Goal: Check status: Check status

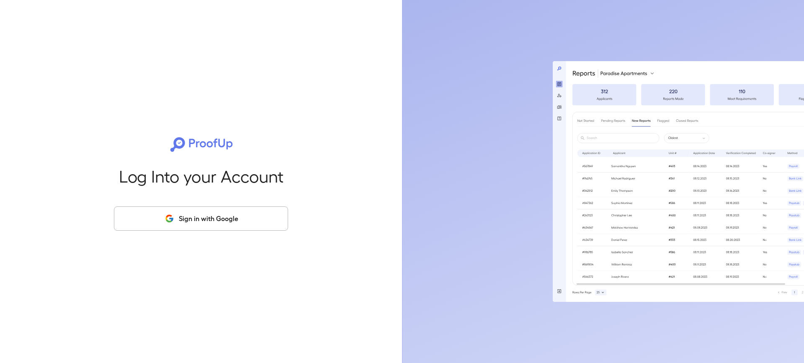
click at [200, 222] on button "Sign in with Google" at bounding box center [201, 219] width 174 height 24
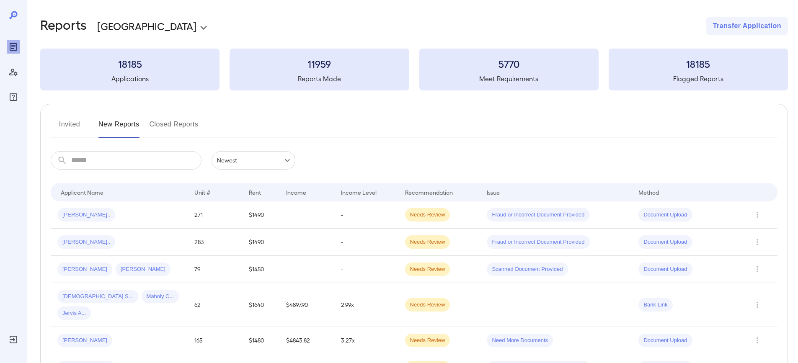
click at [152, 58] on h3 "18185" at bounding box center [129, 63] width 179 height 13
drag, startPoint x: 72, startPoint y: 124, endPoint x: 98, endPoint y: 125, distance: 26.8
click at [72, 125] on button "Invited" at bounding box center [70, 128] width 38 height 20
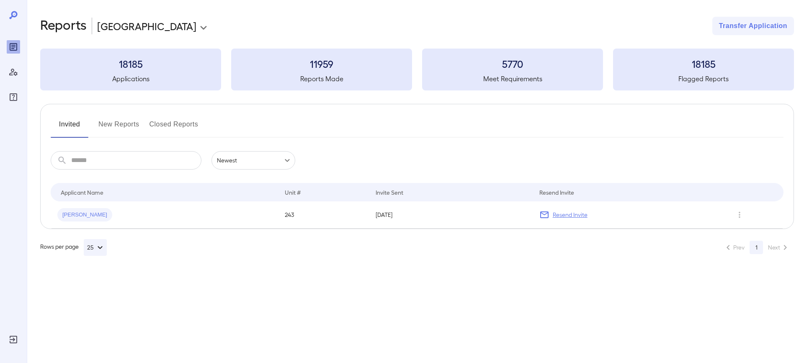
click at [106, 127] on button "New Reports" at bounding box center [118, 128] width 41 height 20
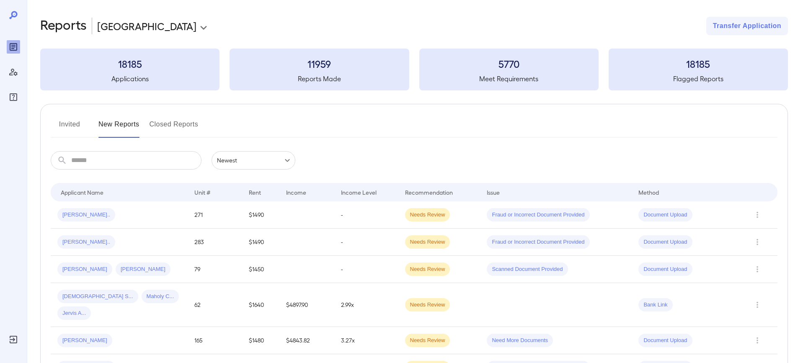
scroll to position [42, 0]
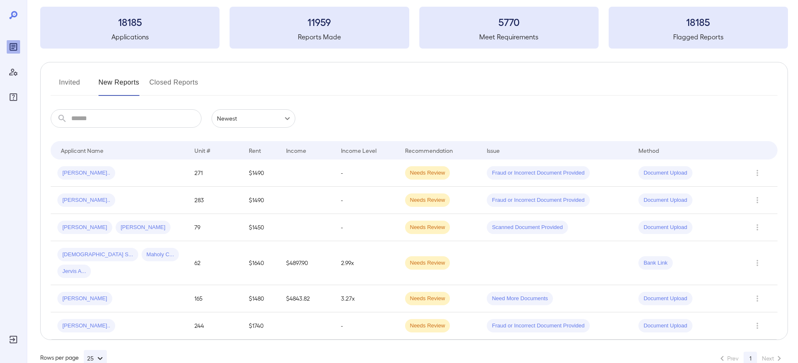
click at [69, 77] on button "Invited" at bounding box center [70, 86] width 38 height 20
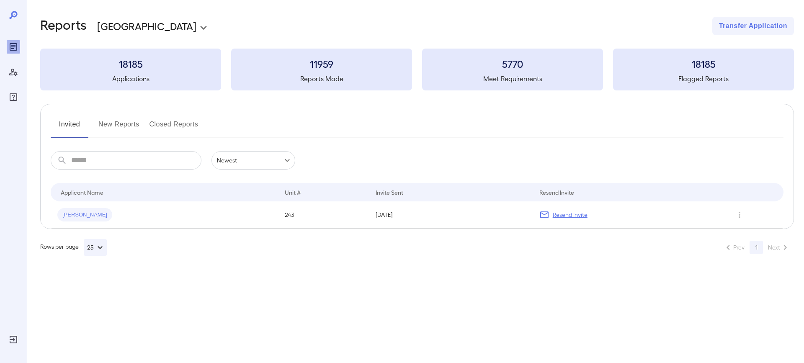
click at [122, 118] on div "Invited New Reports Closed Reports ​ ​ Newest ****** Drop to group by Applicant…" at bounding box center [417, 166] width 754 height 125
click at [123, 121] on button "New Reports" at bounding box center [118, 128] width 41 height 20
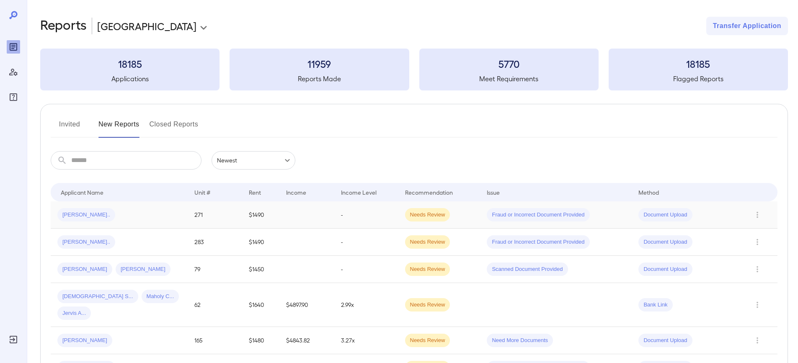
click at [62, 210] on div "[PERSON_NAME].." at bounding box center [86, 214] width 58 height 13
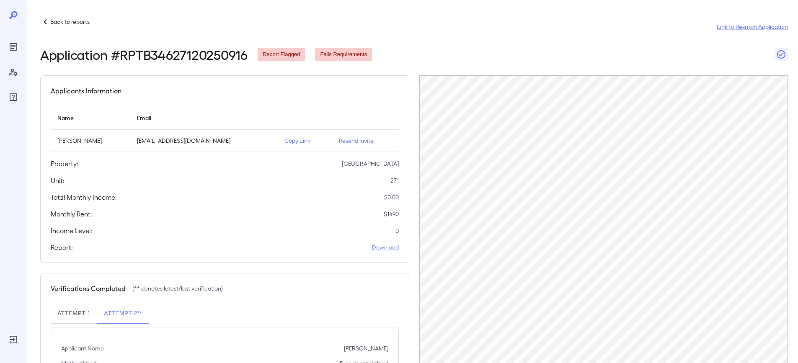
click at [344, 138] on p "Resend Invite" at bounding box center [365, 141] width 53 height 8
click at [0, 52] on div at bounding box center [13, 181] width 27 height 363
click at [10, 49] on icon "Reports" at bounding box center [14, 47] width 8 height 8
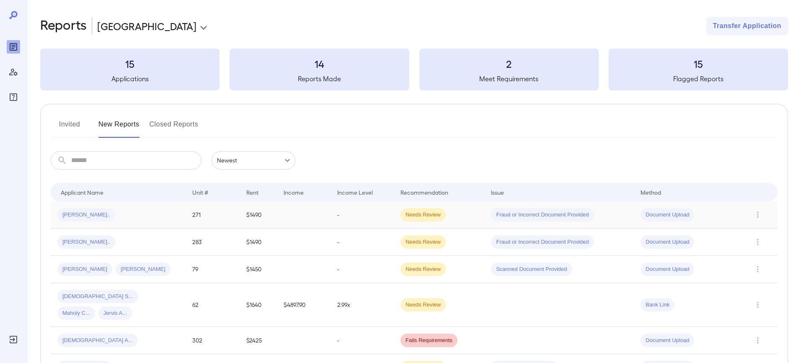
click at [72, 213] on span "[PERSON_NAME].." at bounding box center [86, 215] width 58 height 8
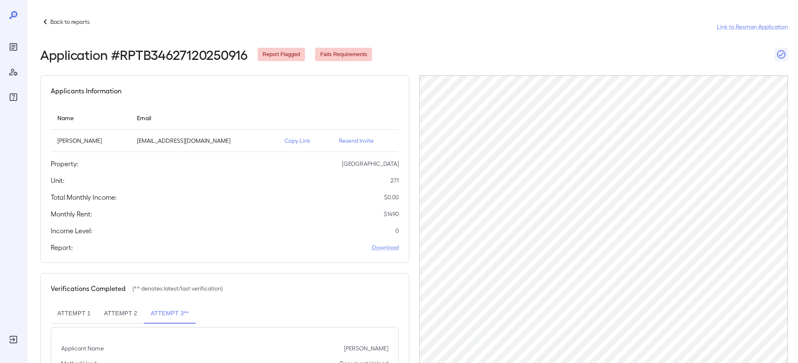
click at [79, 19] on p "Back to reports" at bounding box center [69, 22] width 39 height 8
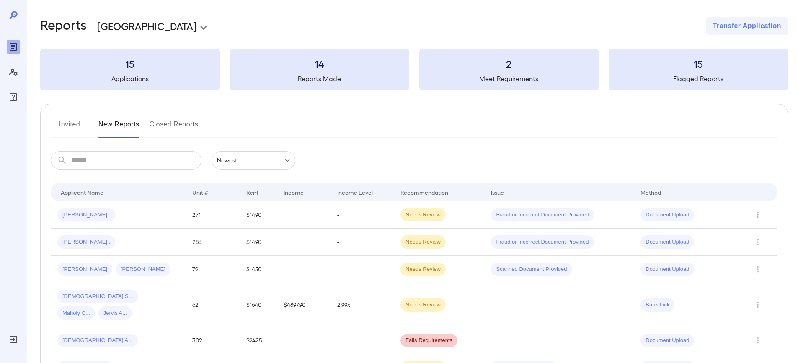
click at [82, 121] on button "Invited" at bounding box center [70, 128] width 38 height 20
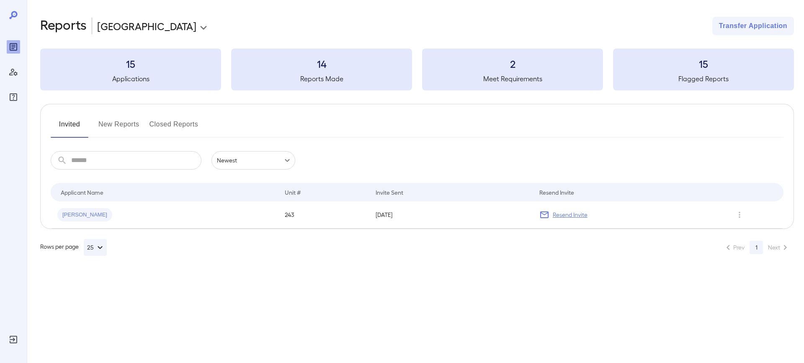
click at [112, 120] on button "New Reports" at bounding box center [118, 128] width 41 height 20
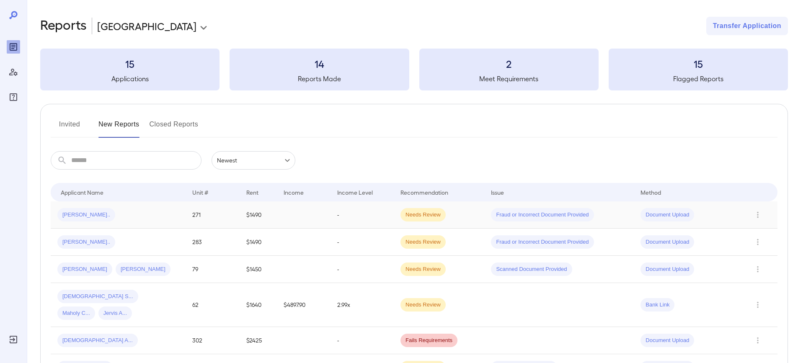
click at [81, 213] on span "[PERSON_NAME].." at bounding box center [86, 215] width 58 height 8
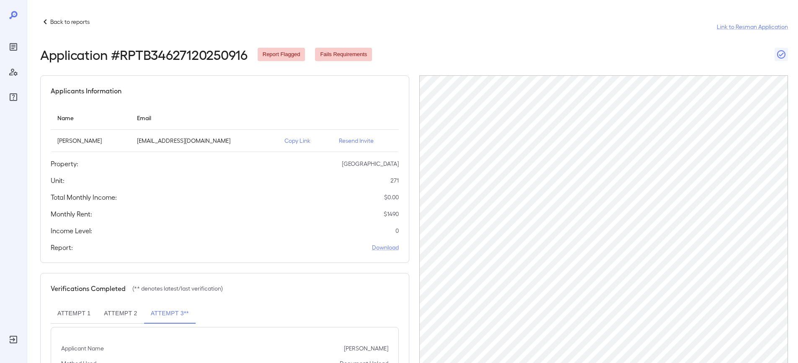
scroll to position [103, 0]
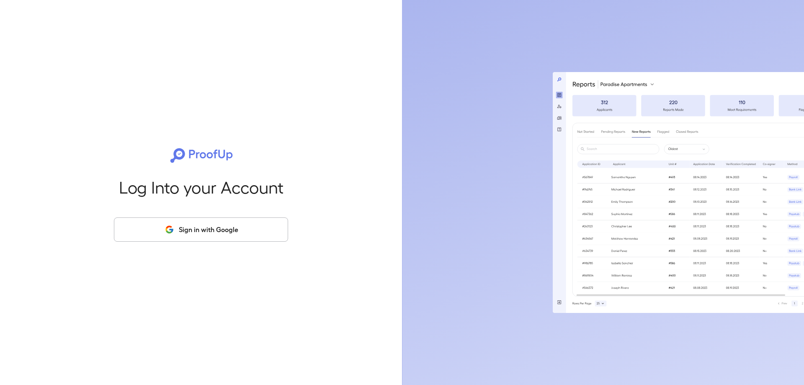
click at [211, 236] on button "Sign in with Google" at bounding box center [201, 229] width 174 height 24
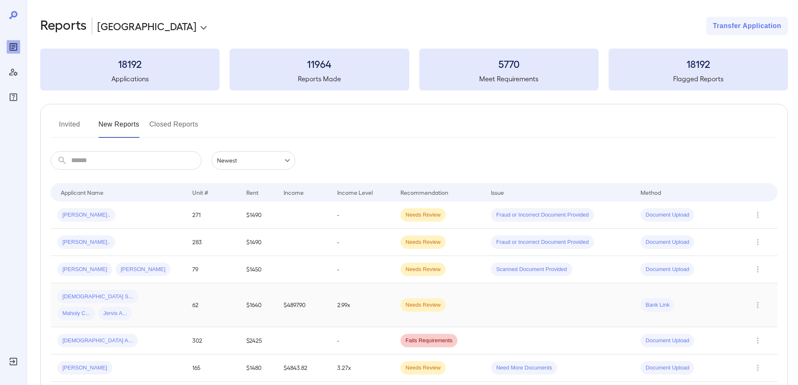
scroll to position [51, 0]
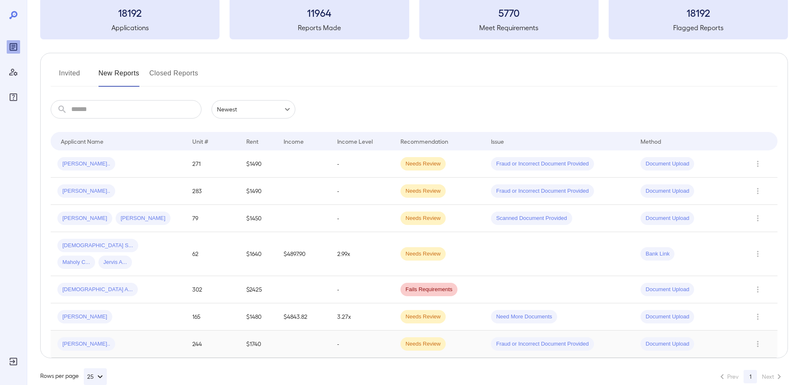
click at [77, 340] on span "[PERSON_NAME].." at bounding box center [86, 344] width 58 height 8
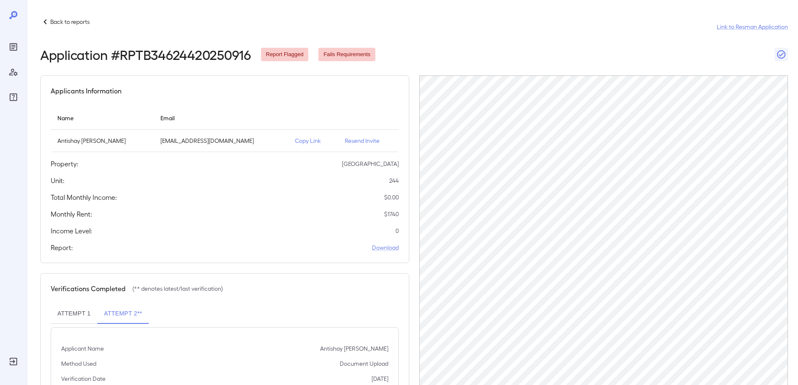
scroll to position [81, 0]
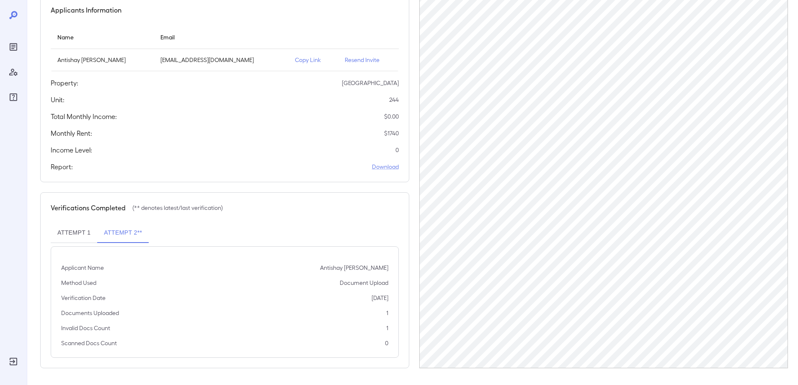
click at [297, 276] on div "Applicant Name Antishay Lakeshia Newton Method Used Document Upload Verificatio…" at bounding box center [225, 301] width 348 height 111
